Goal: Information Seeking & Learning: Learn about a topic

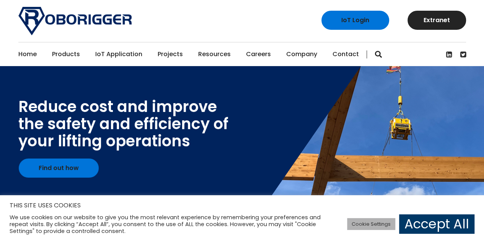
click at [377, 227] on link "Cookie Settings" at bounding box center [371, 224] width 48 height 12
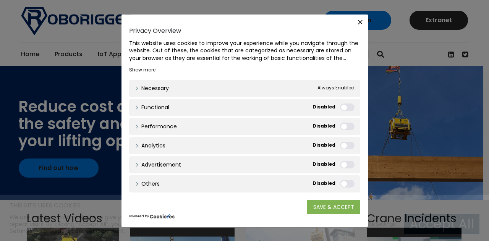
click at [324, 208] on link "SAVE & ACCEPT" at bounding box center [333, 207] width 53 height 14
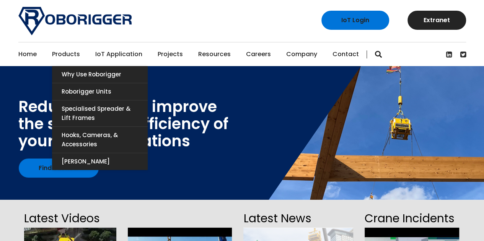
click at [53, 55] on link "Products" at bounding box center [66, 54] width 28 height 24
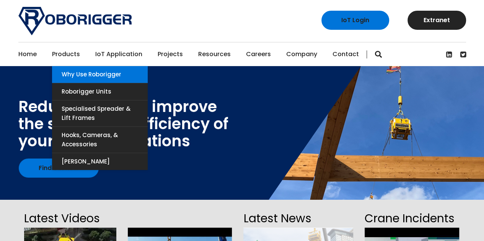
click at [68, 72] on link "Why use Roborigger" at bounding box center [100, 74] width 96 height 17
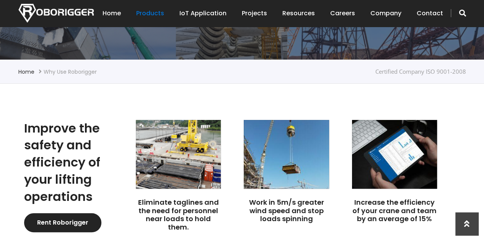
scroll to position [191, 0]
